Goal: Check status: Check status

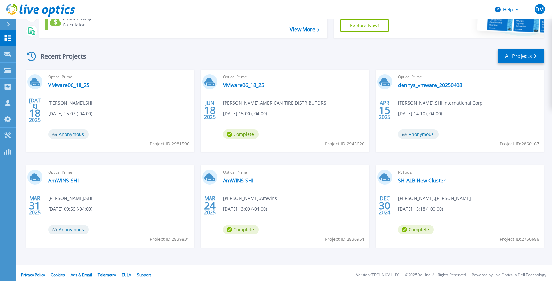
scroll to position [73, 0]
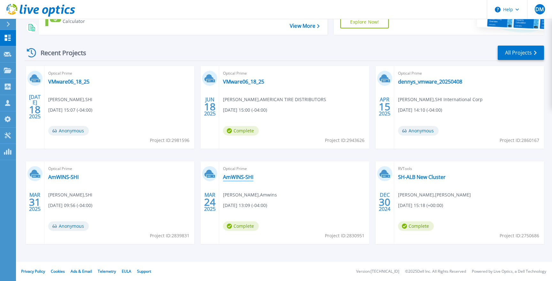
click at [236, 176] on link "AmWINS-SHI" at bounding box center [238, 177] width 30 height 6
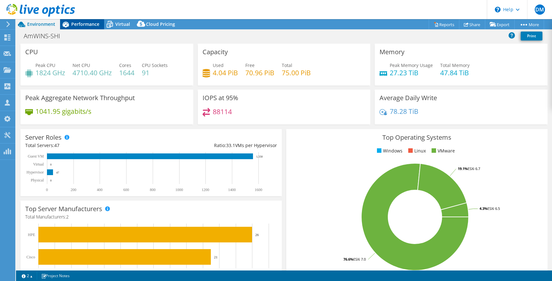
click at [74, 26] on span "Performance" at bounding box center [85, 24] width 28 height 6
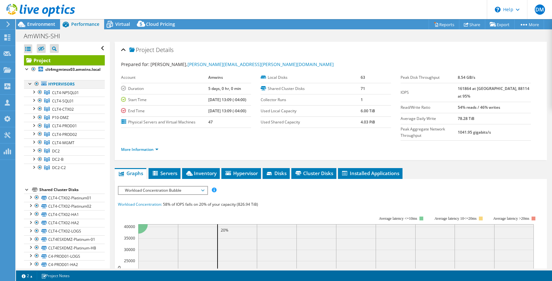
click at [35, 83] on div at bounding box center [37, 84] width 6 height 8
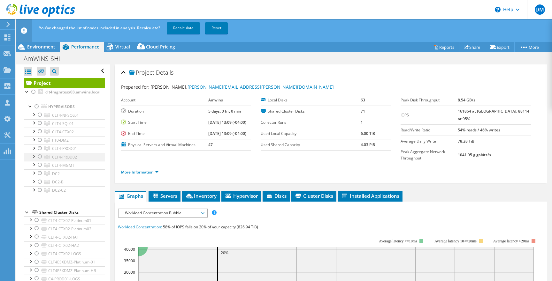
click at [40, 157] on div at bounding box center [40, 157] width 6 height 8
click at [41, 149] on div at bounding box center [40, 149] width 6 height 8
click at [187, 27] on link "Recalculate" at bounding box center [183, 28] width 33 height 12
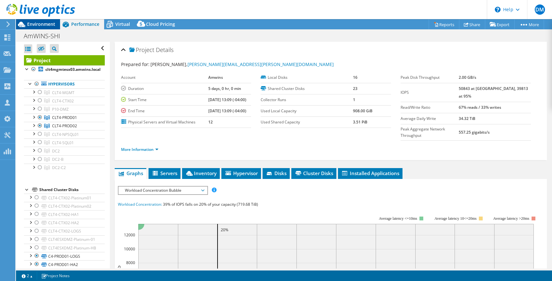
click at [35, 27] on div "Environment" at bounding box center [38, 24] width 44 height 10
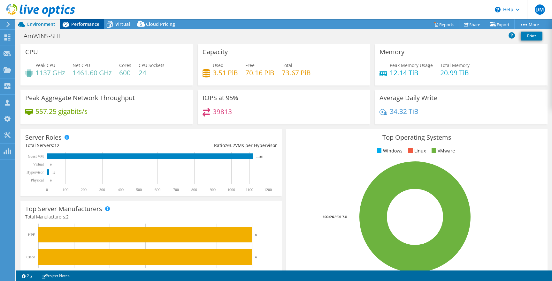
click at [74, 25] on span "Performance" at bounding box center [85, 24] width 28 height 6
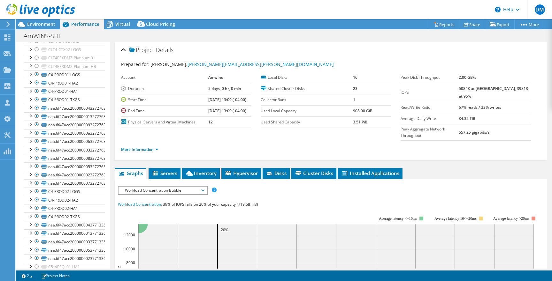
scroll to position [181, 0]
click at [42, 29] on div "AmWINS-SHI Print" at bounding box center [284, 35] width 536 height 12
click at [41, 25] on span "Environment" at bounding box center [41, 24] width 28 height 6
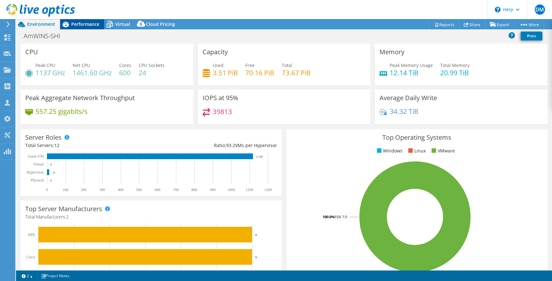
click at [83, 22] on span "Performance" at bounding box center [85, 24] width 28 height 6
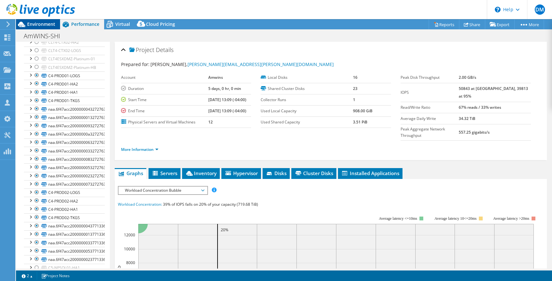
click at [26, 23] on icon at bounding box center [21, 24] width 11 height 11
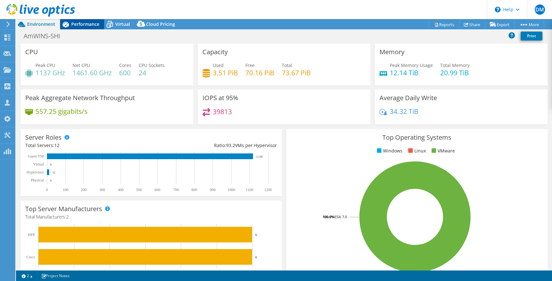
click at [79, 27] on div "Performance" at bounding box center [82, 24] width 44 height 10
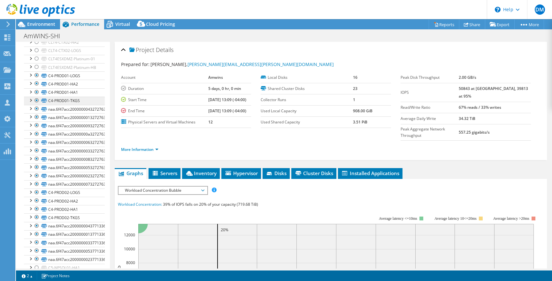
scroll to position [185, 0]
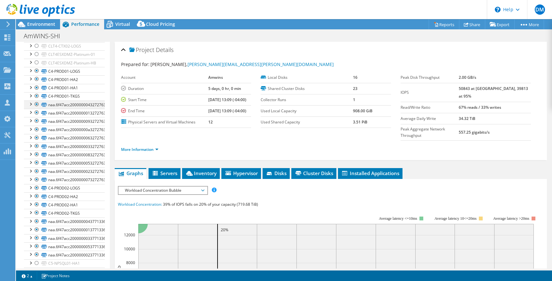
click at [31, 104] on div at bounding box center [30, 104] width 6 height 6
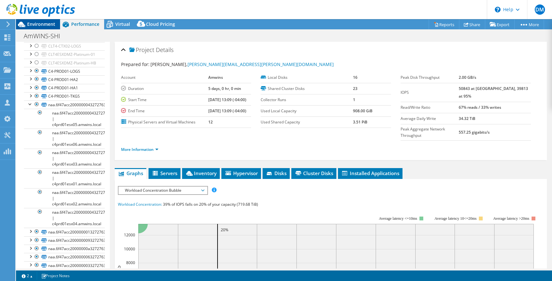
click at [43, 22] on span "Environment" at bounding box center [41, 24] width 28 height 6
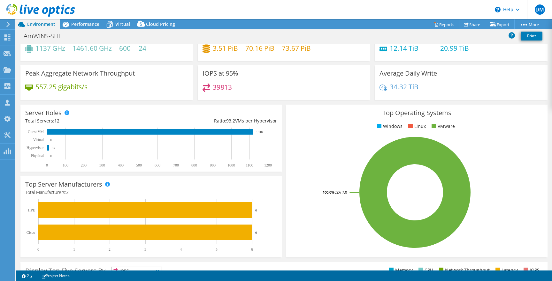
scroll to position [0, 0]
